Goal: Information Seeking & Learning: Find specific fact

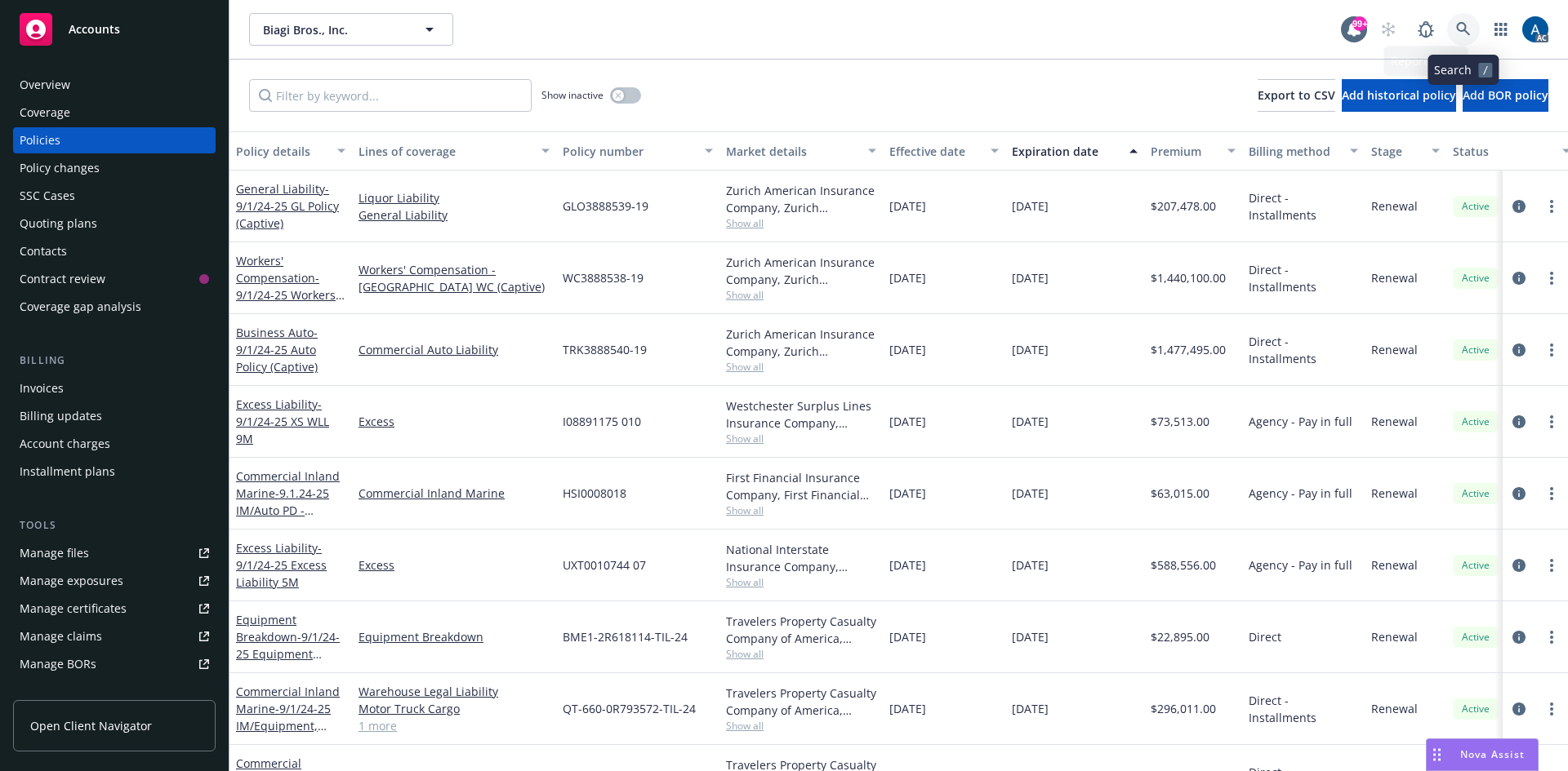
click at [1453, 30] on link at bounding box center [1463, 29] width 33 height 33
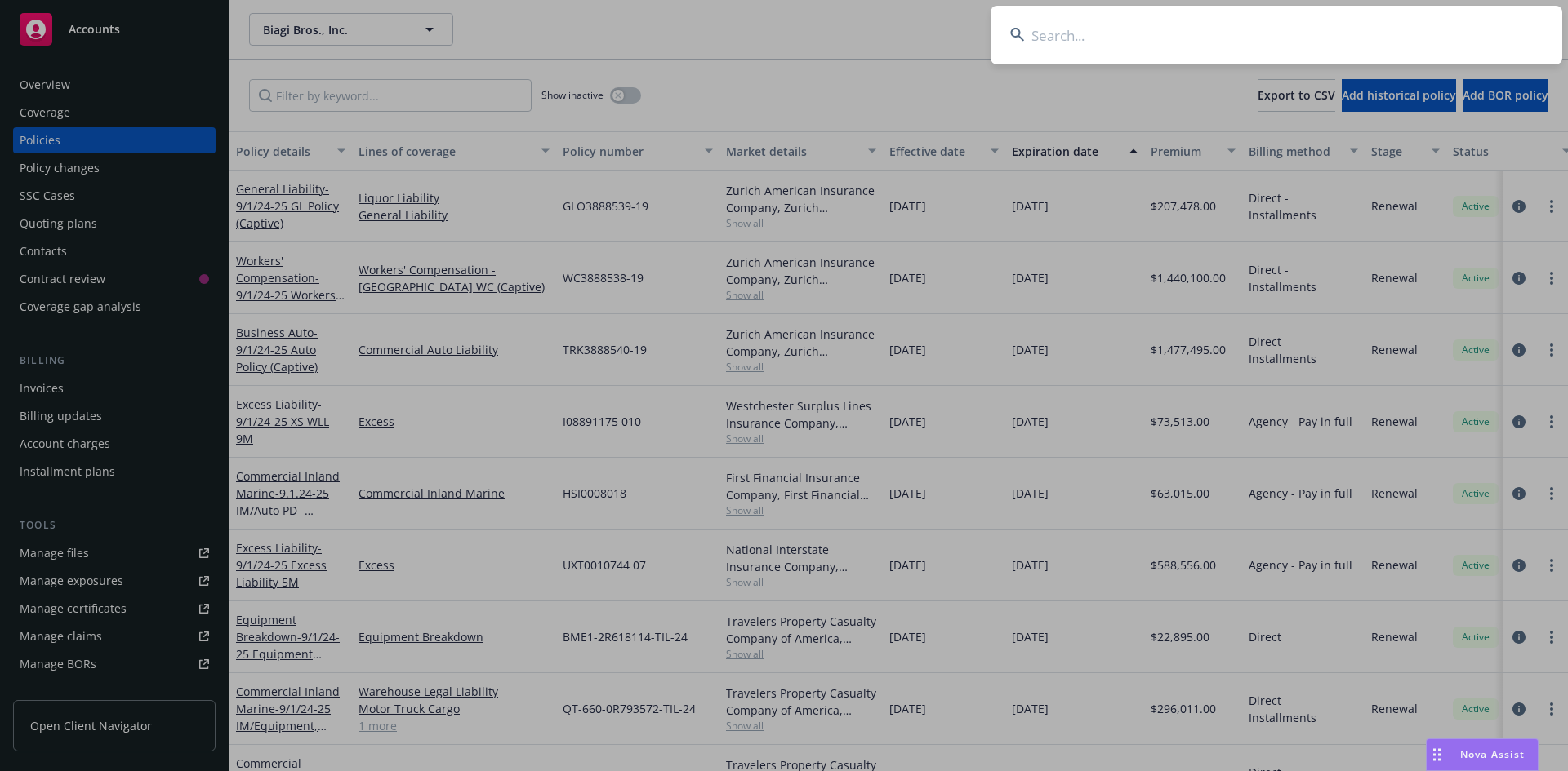
click at [1020, 37] on icon at bounding box center [1017, 35] width 14 height 14
click at [1063, 37] on input at bounding box center [1276, 35] width 571 height 59
type input "jazz"
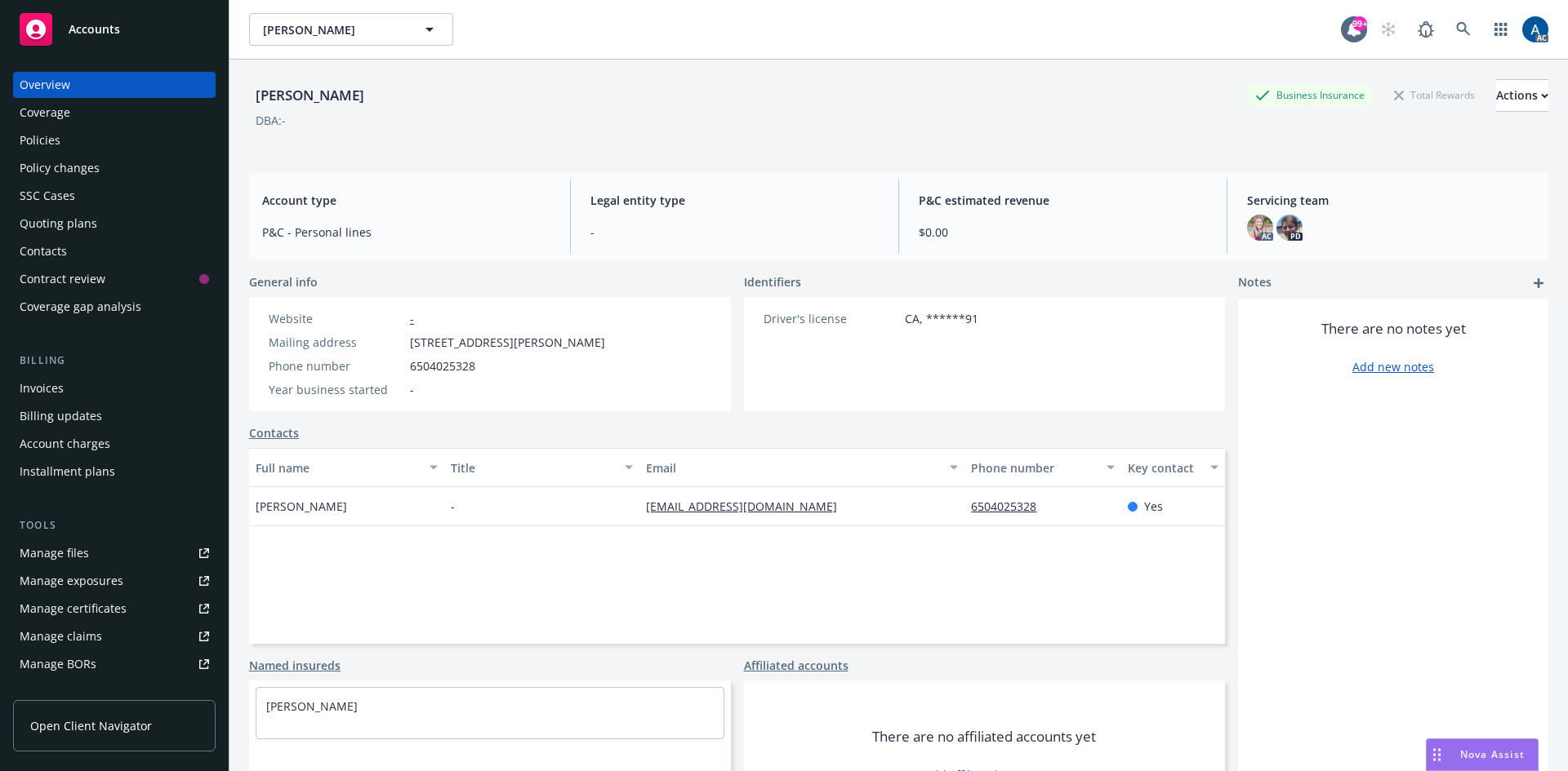
click at [37, 141] on div "Policies" at bounding box center [40, 139] width 41 height 26
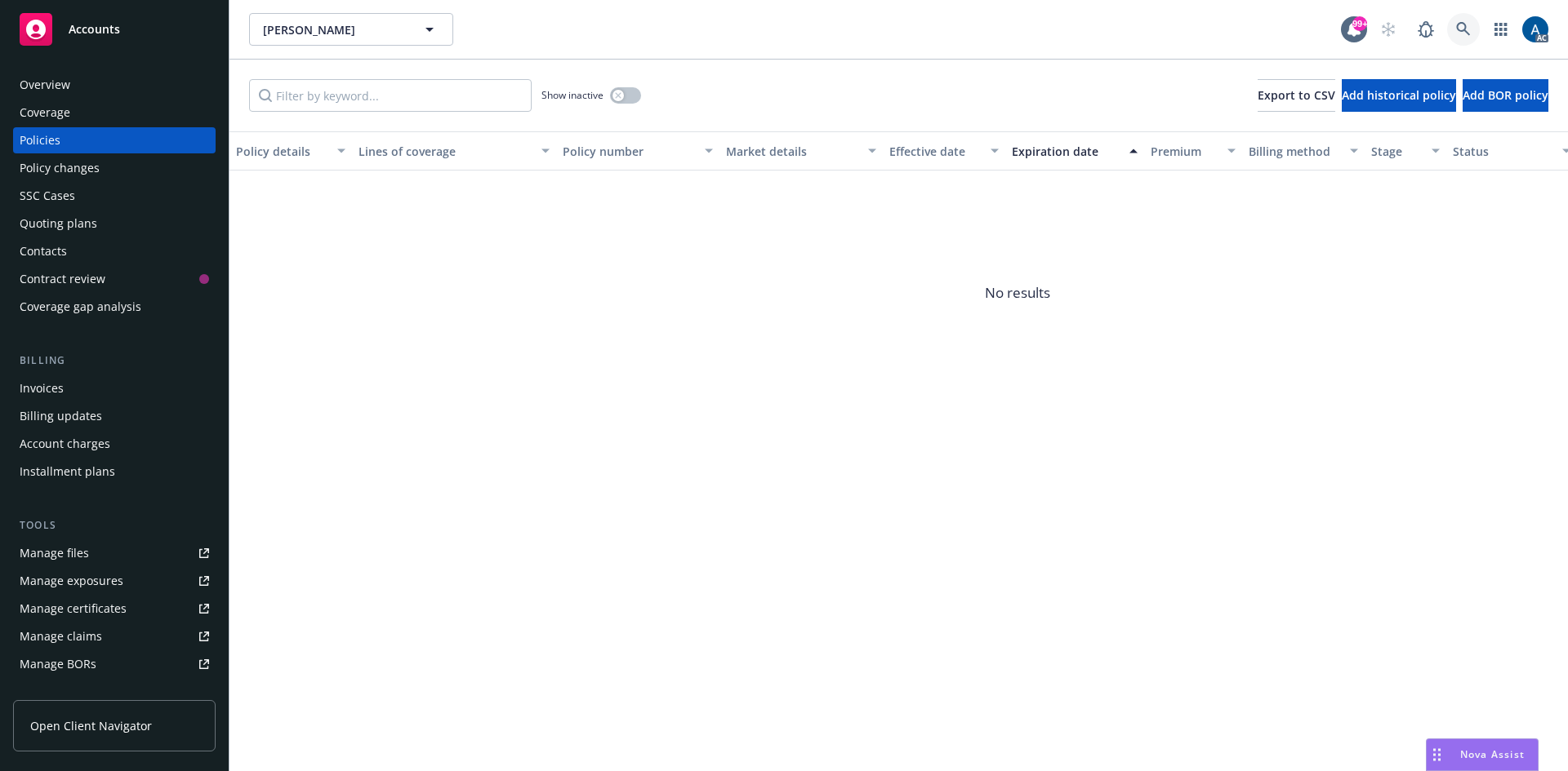
click at [1464, 28] on icon at bounding box center [1463, 29] width 14 height 14
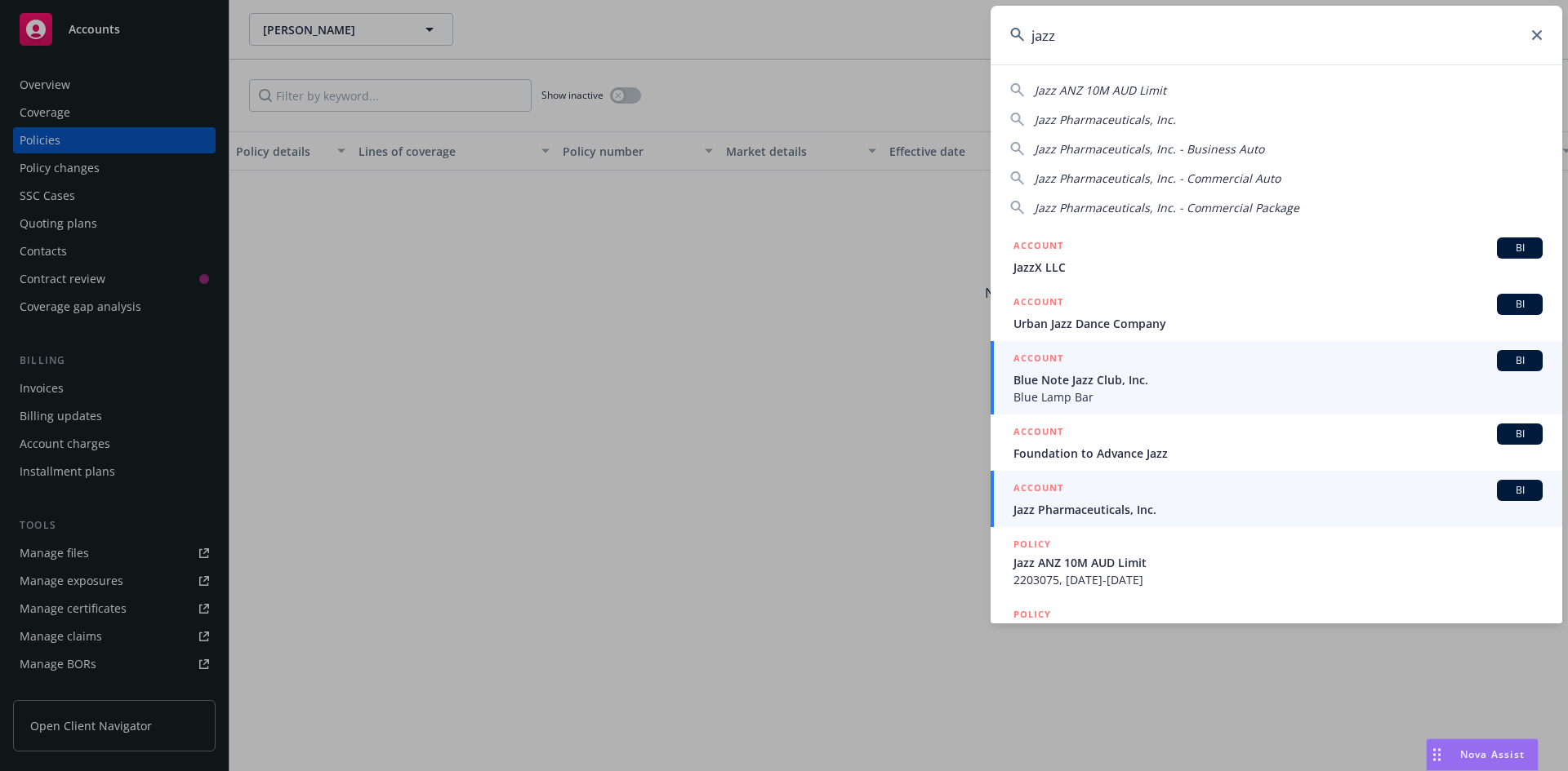
type input "jazz"
click at [1117, 503] on span "Jazz Pharmaceuticals, Inc." at bounding box center [1278, 509] width 529 height 17
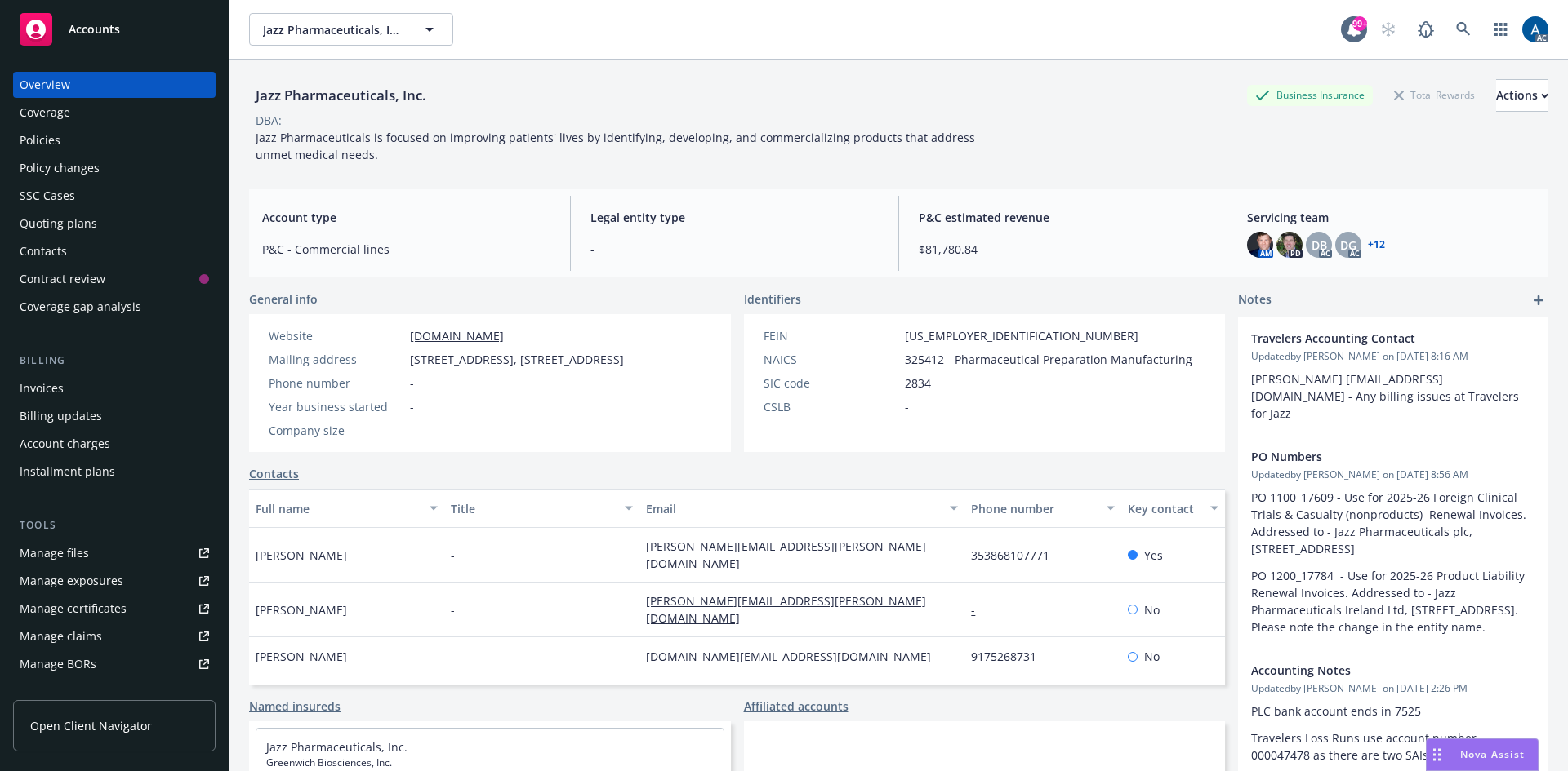
click at [39, 140] on div "Policies" at bounding box center [40, 139] width 41 height 26
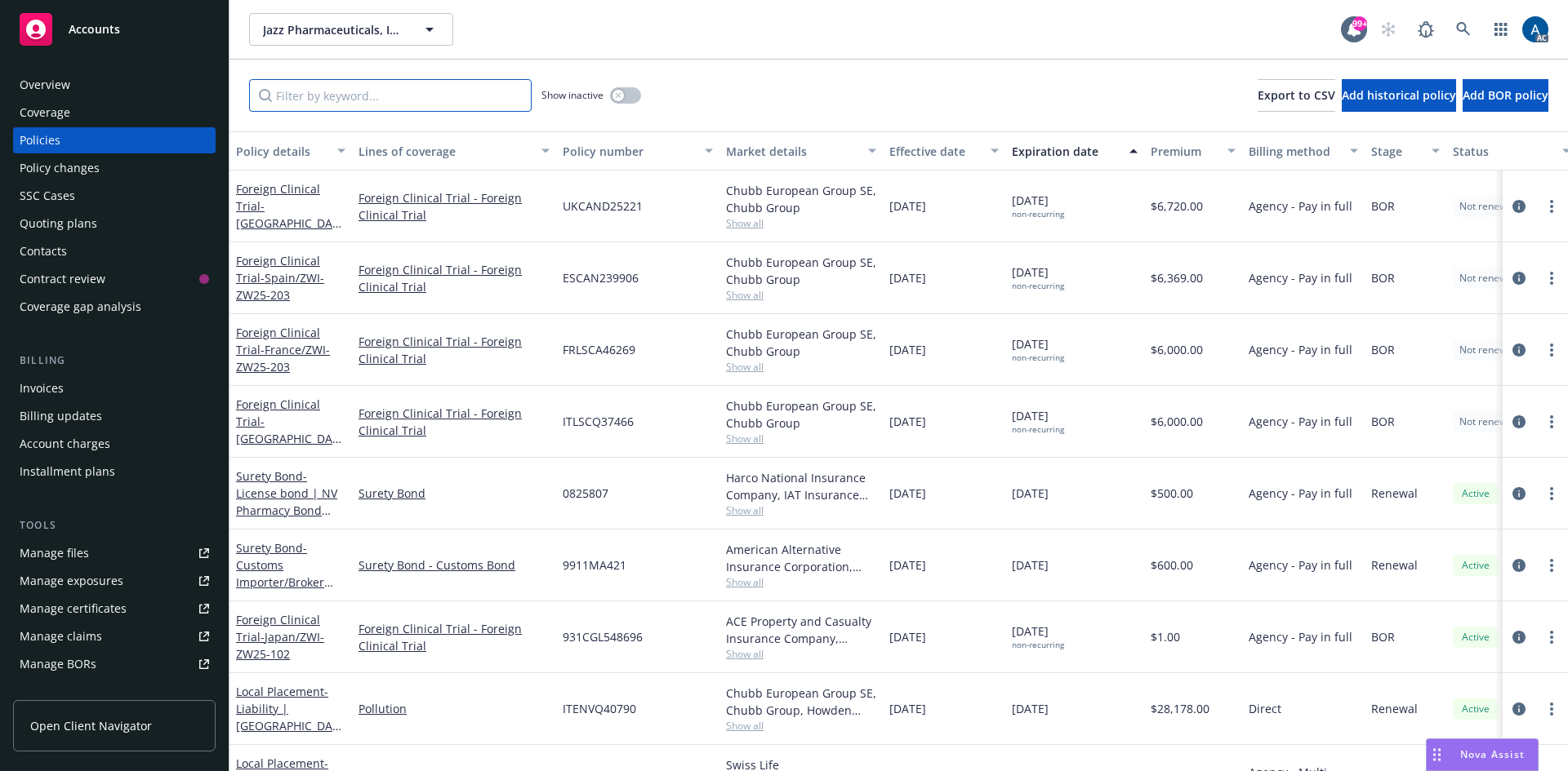
click at [337, 99] on input "Filter by keyword..." at bounding box center [391, 96] width 282 height 33
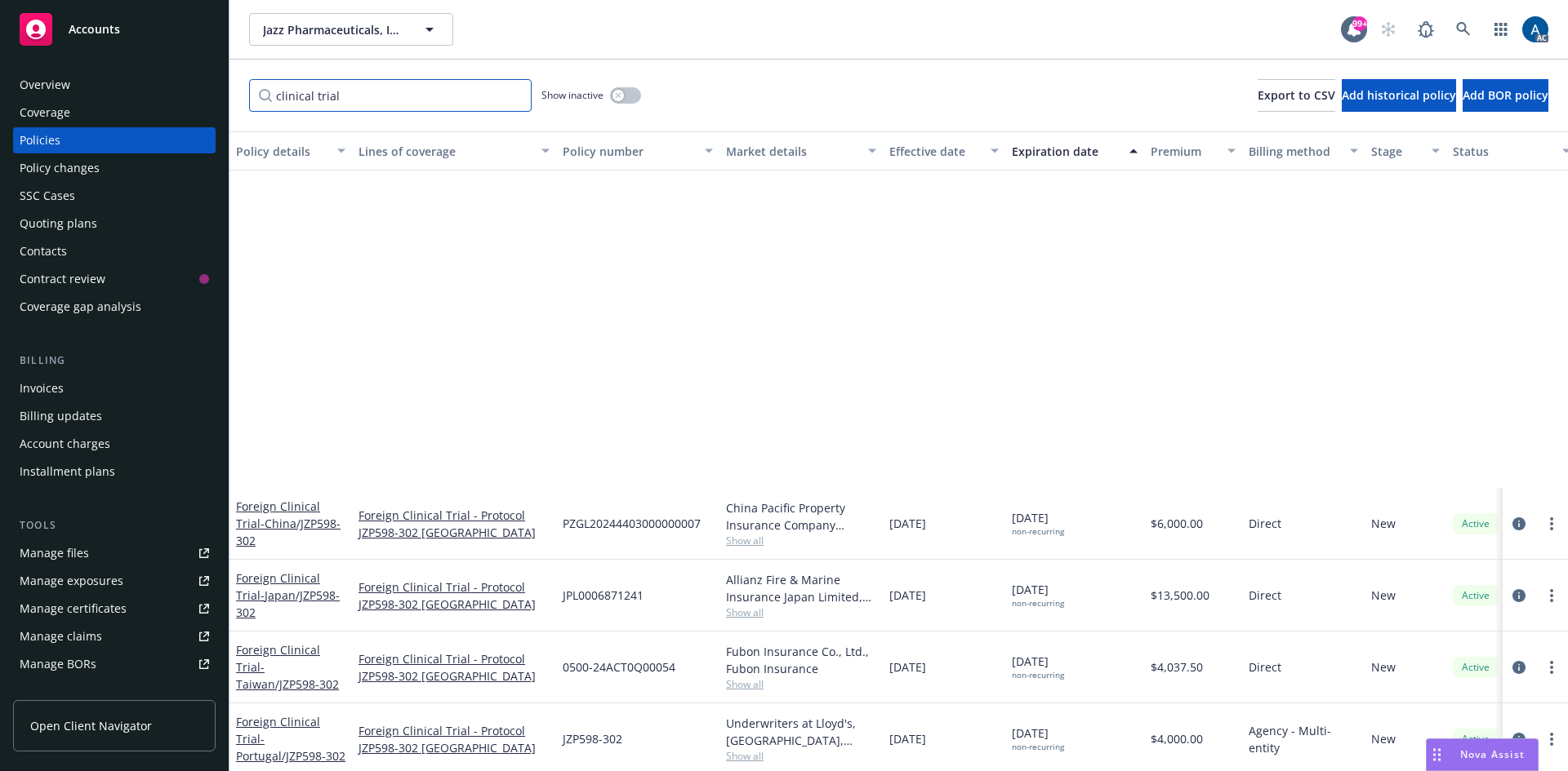
scroll to position [5223, 0]
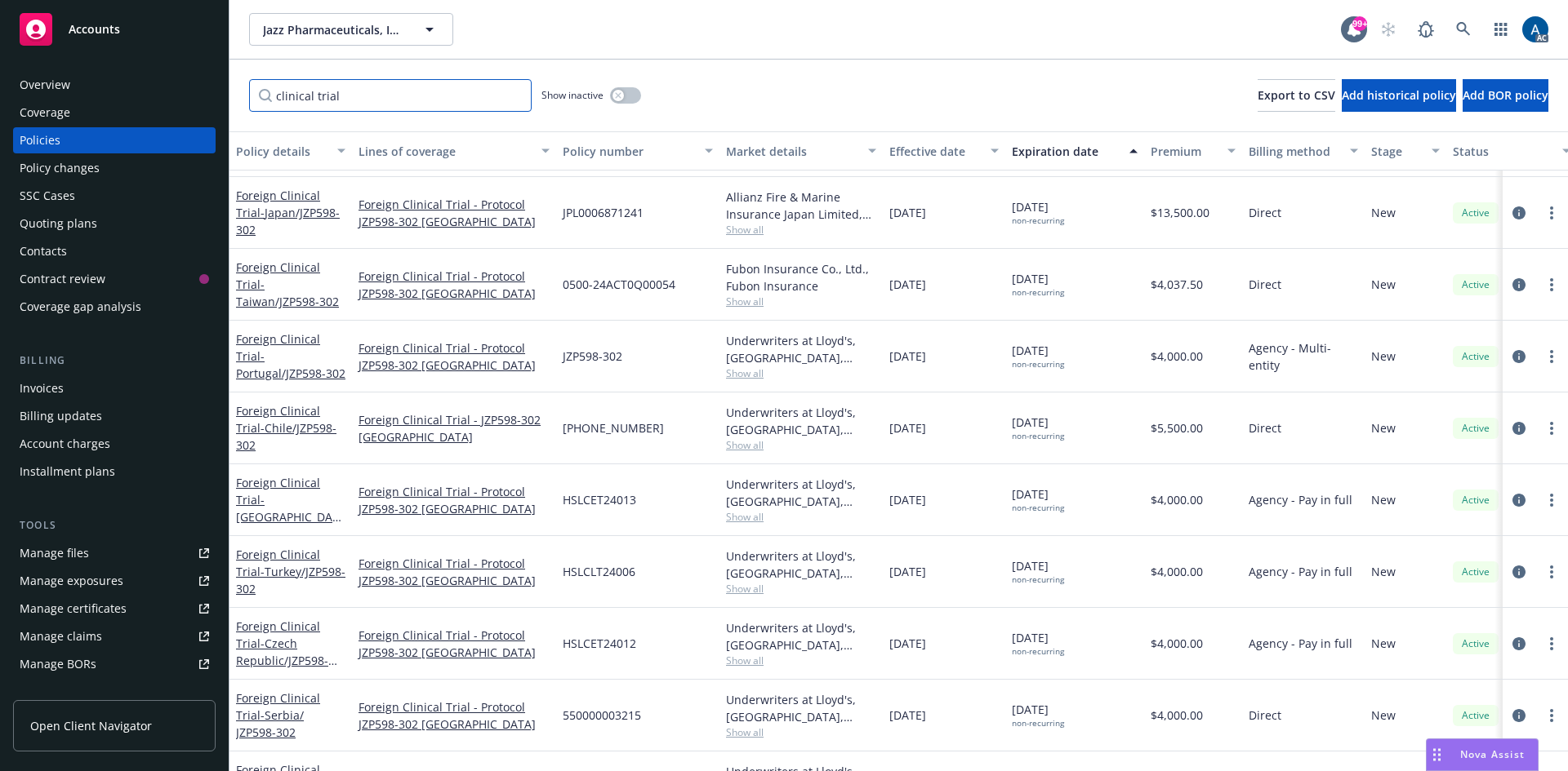
click at [368, 97] on input "clinical trial" at bounding box center [391, 96] width 282 height 33
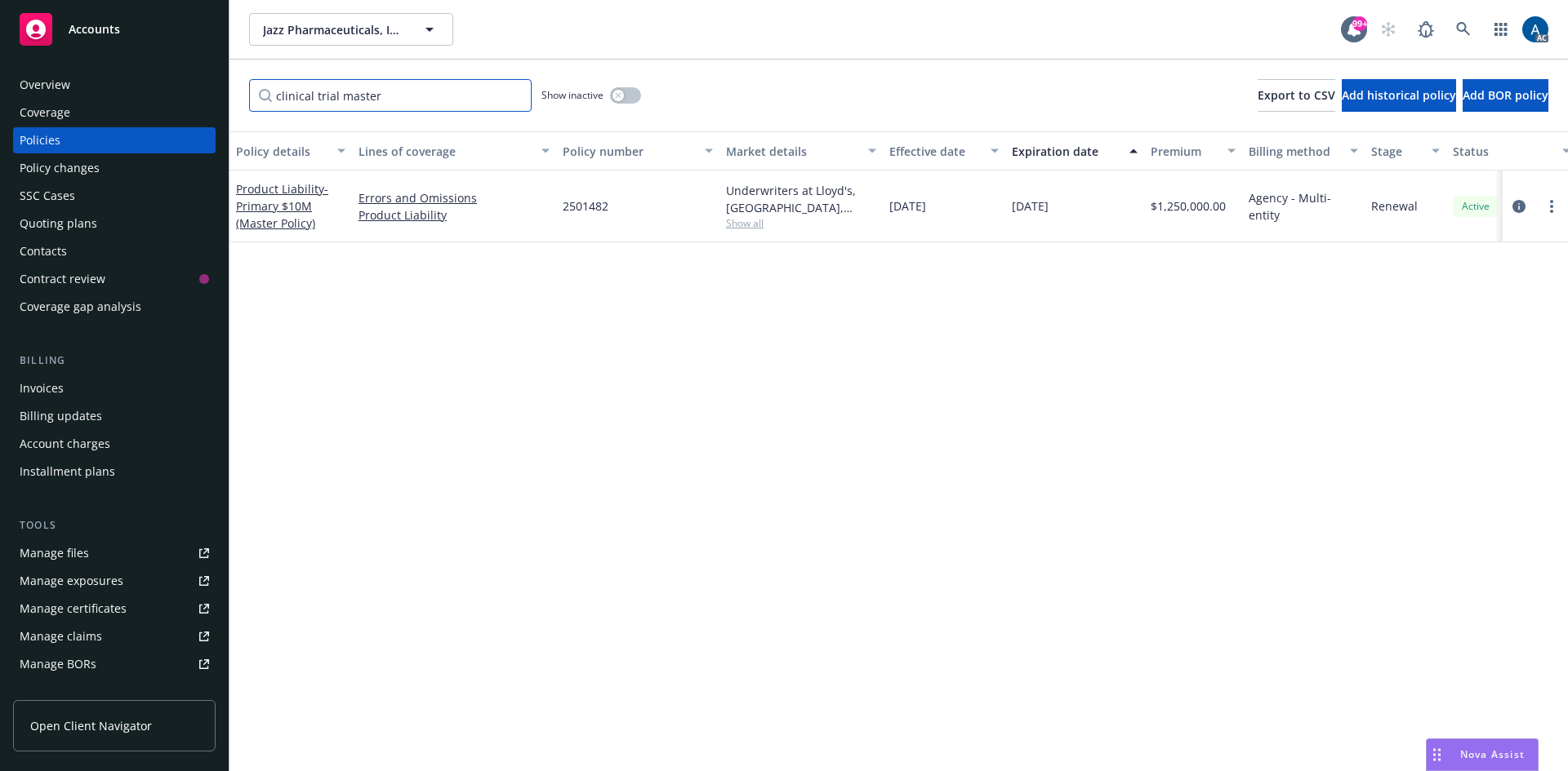
scroll to position [0, 0]
type input "clinical trial master"
click at [1522, 208] on icon "circleInformation" at bounding box center [1519, 206] width 13 height 13
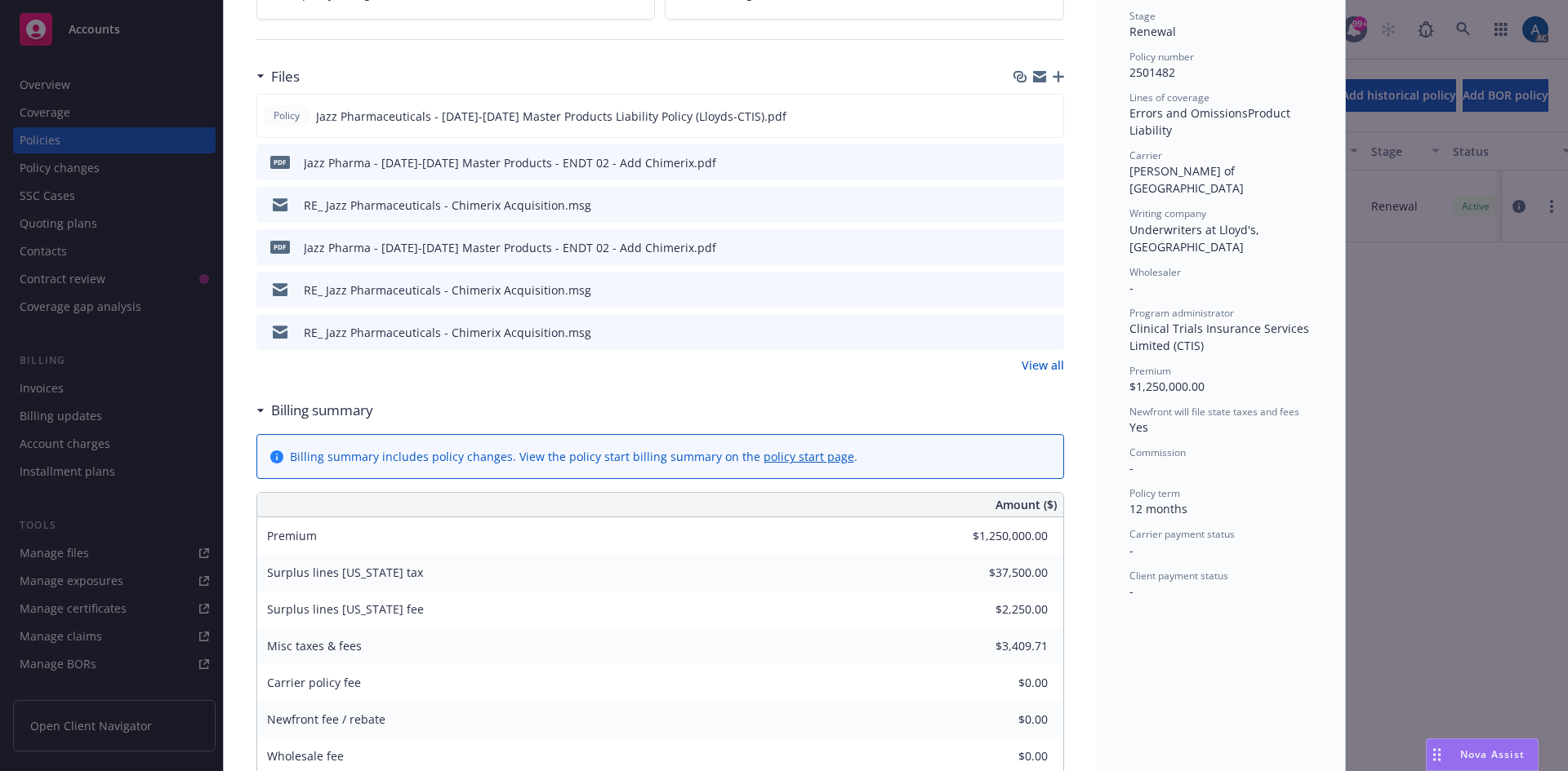
scroll to position [308, 0]
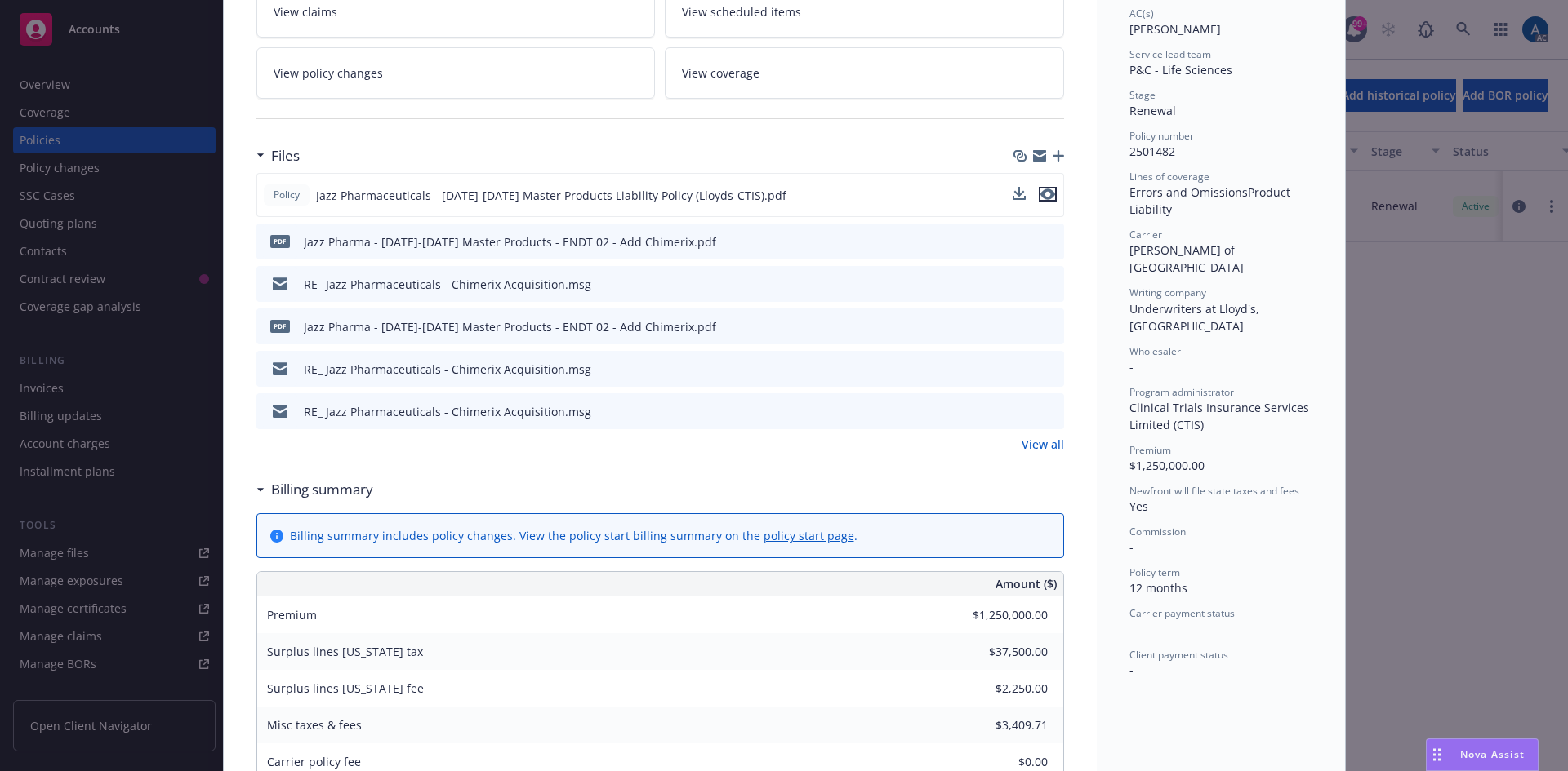
click at [1042, 193] on icon "preview file" at bounding box center [1048, 194] width 14 height 12
